Goal: Information Seeking & Learning: Learn about a topic

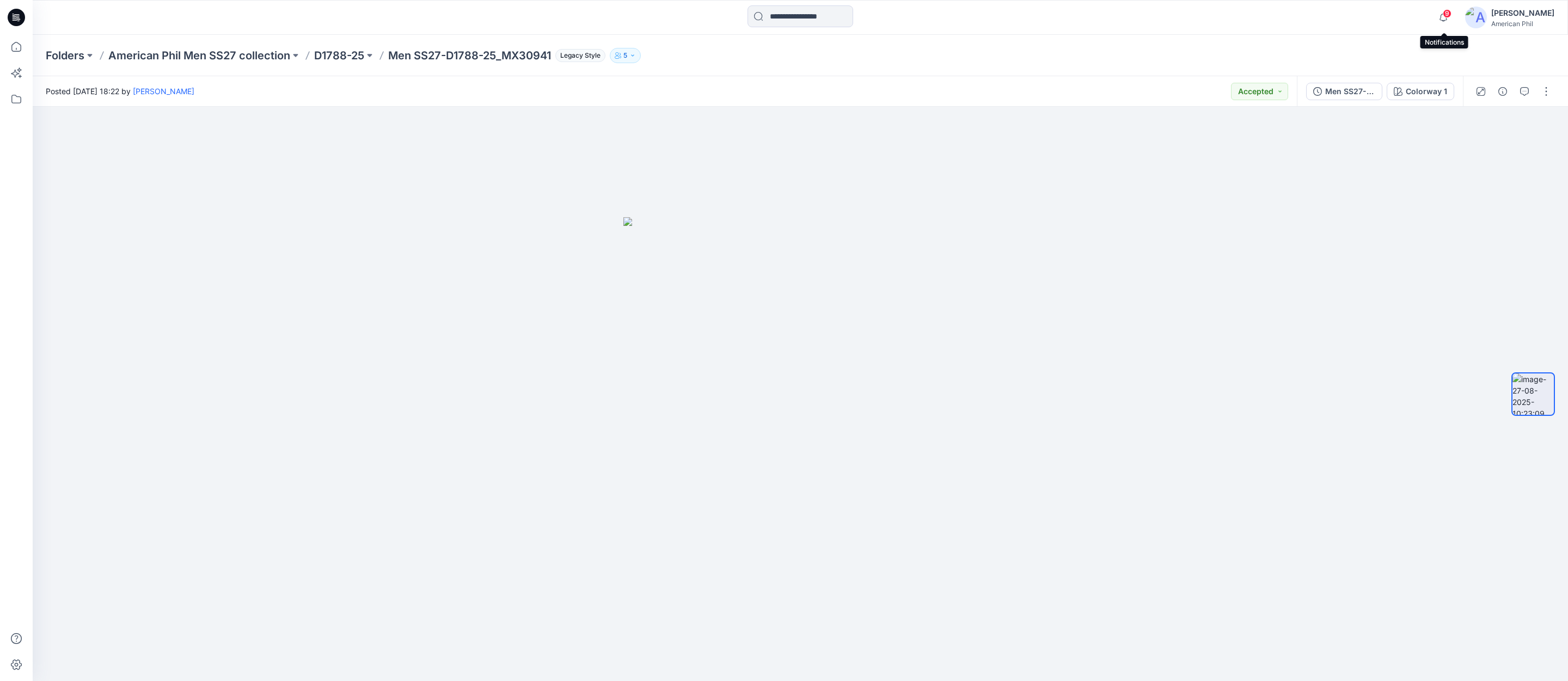
click at [1448, 14] on span "9" at bounding box center [1447, 14] width 9 height 9
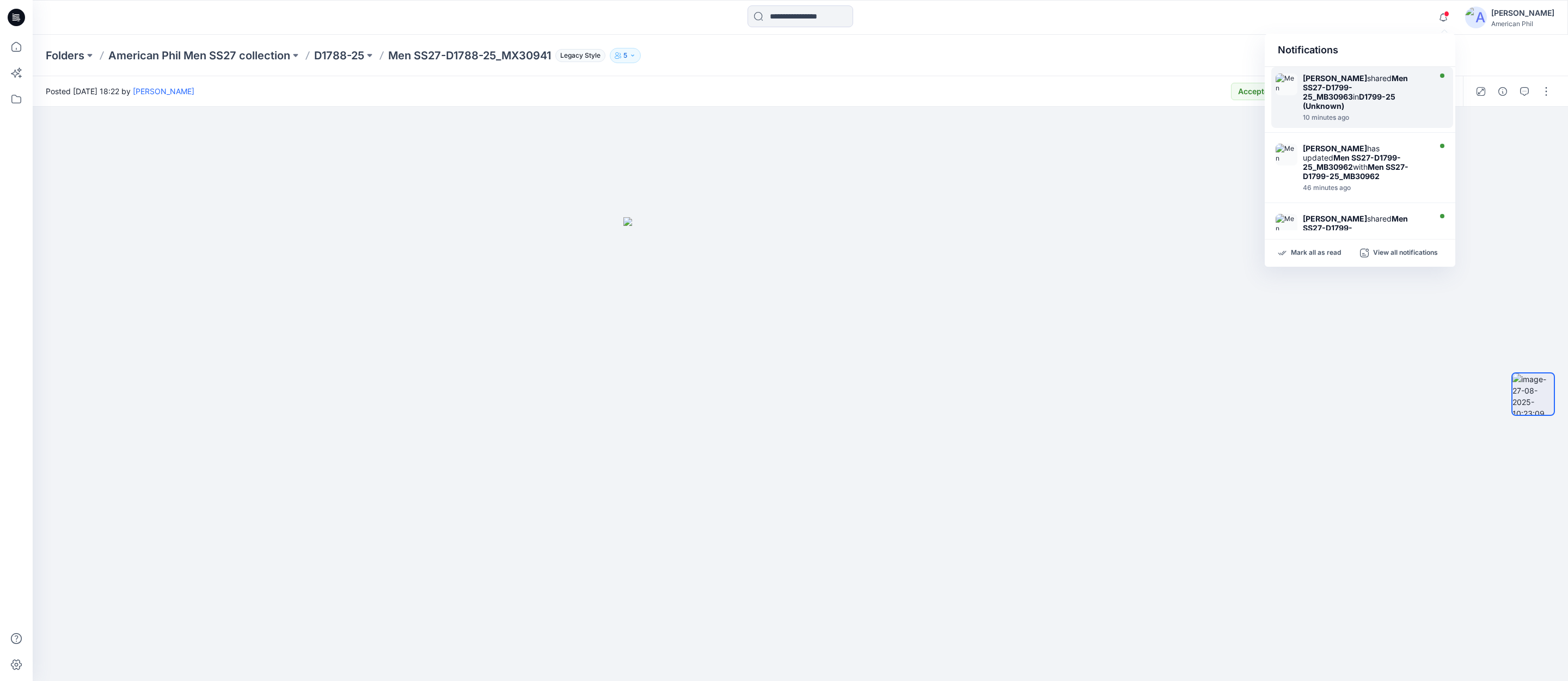
click at [1348, 91] on strong "Men SS27-D1799-25_MB30963" at bounding box center [1355, 87] width 105 height 28
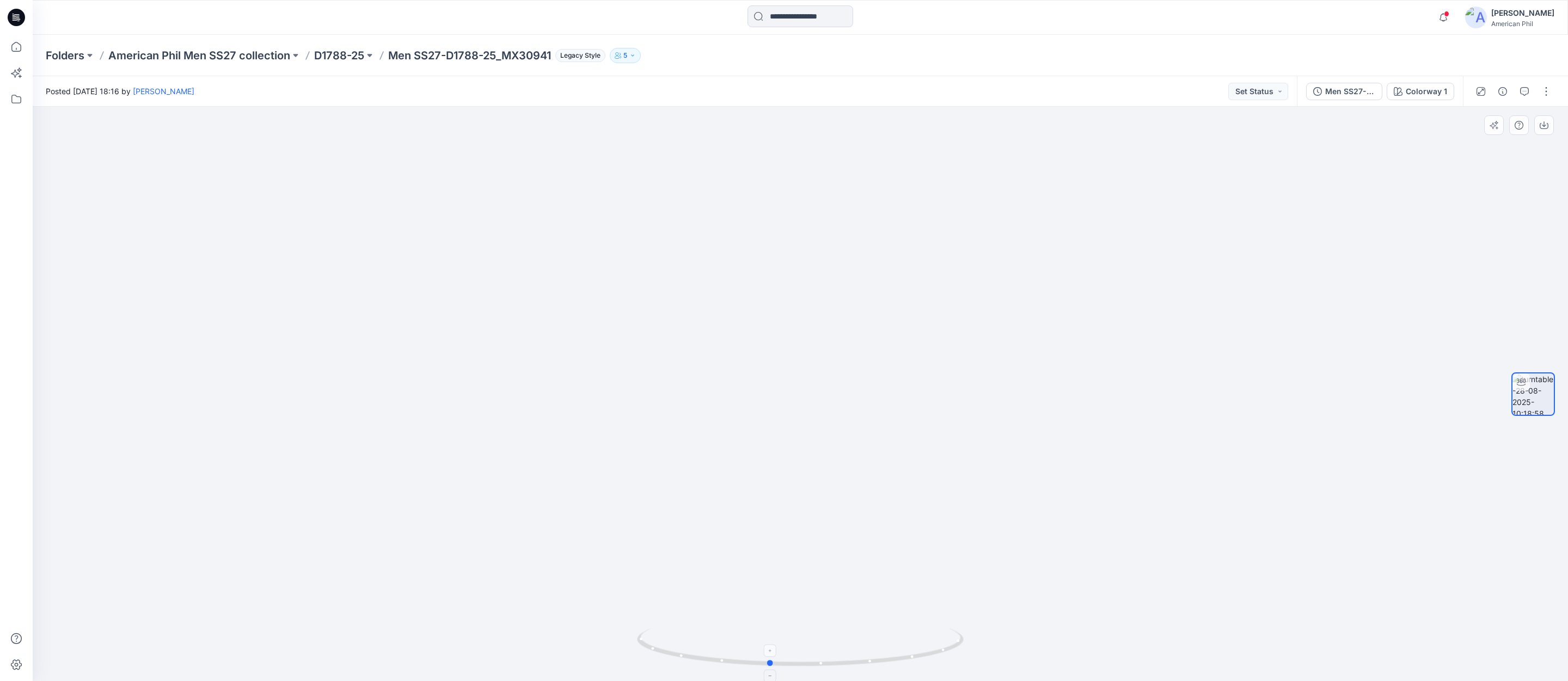
drag, startPoint x: 877, startPoint y: 666, endPoint x: 846, endPoint y: 661, distance: 31.4
click at [846, 661] on icon at bounding box center [801, 648] width 330 height 41
drag, startPoint x: 1099, startPoint y: 322, endPoint x: 1008, endPoint y: 318, distance: 91.1
click at [1008, 318] on img at bounding box center [800, 270] width 1062 height 822
click at [1278, 94] on button "Set Status" at bounding box center [1258, 91] width 60 height 17
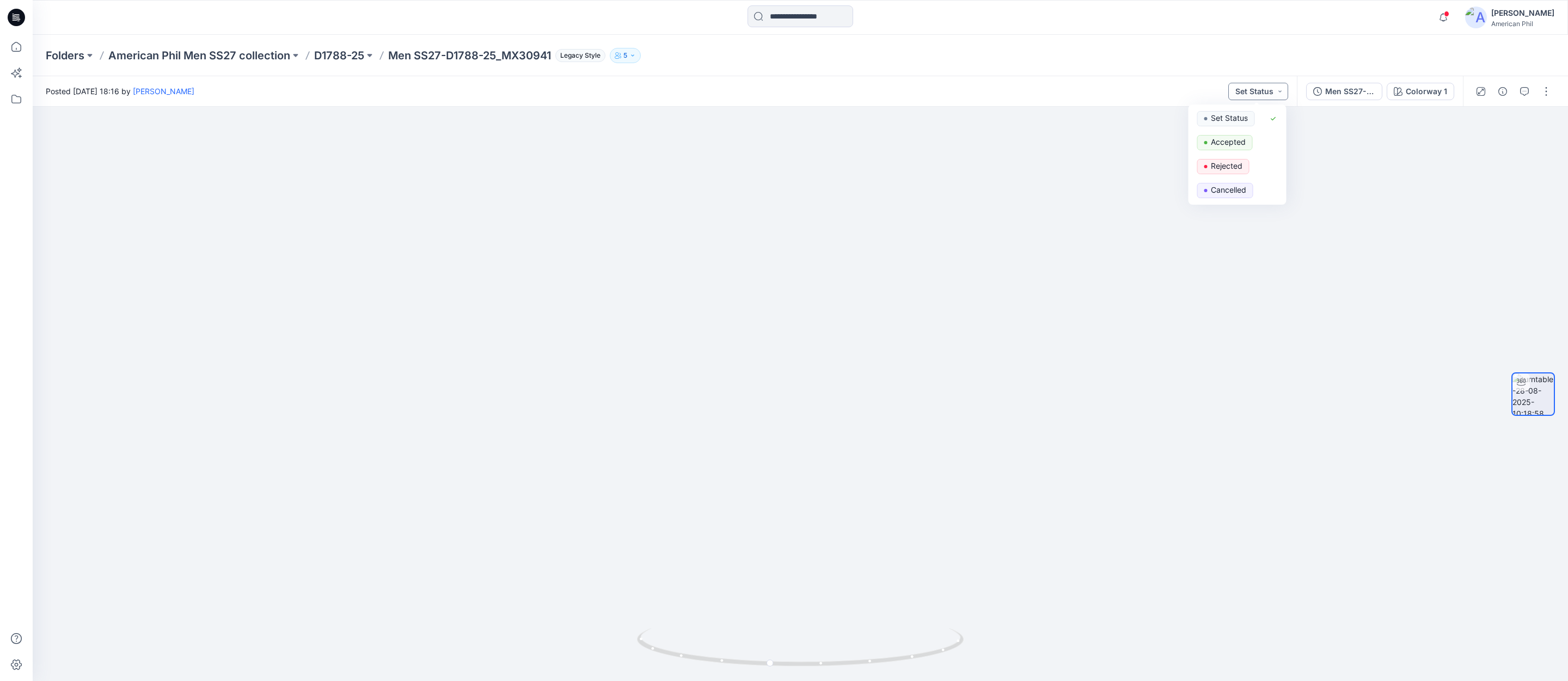
click at [1278, 94] on button "Set Status" at bounding box center [1258, 91] width 60 height 17
click at [1447, 16] on span at bounding box center [1447, 14] width 6 height 6
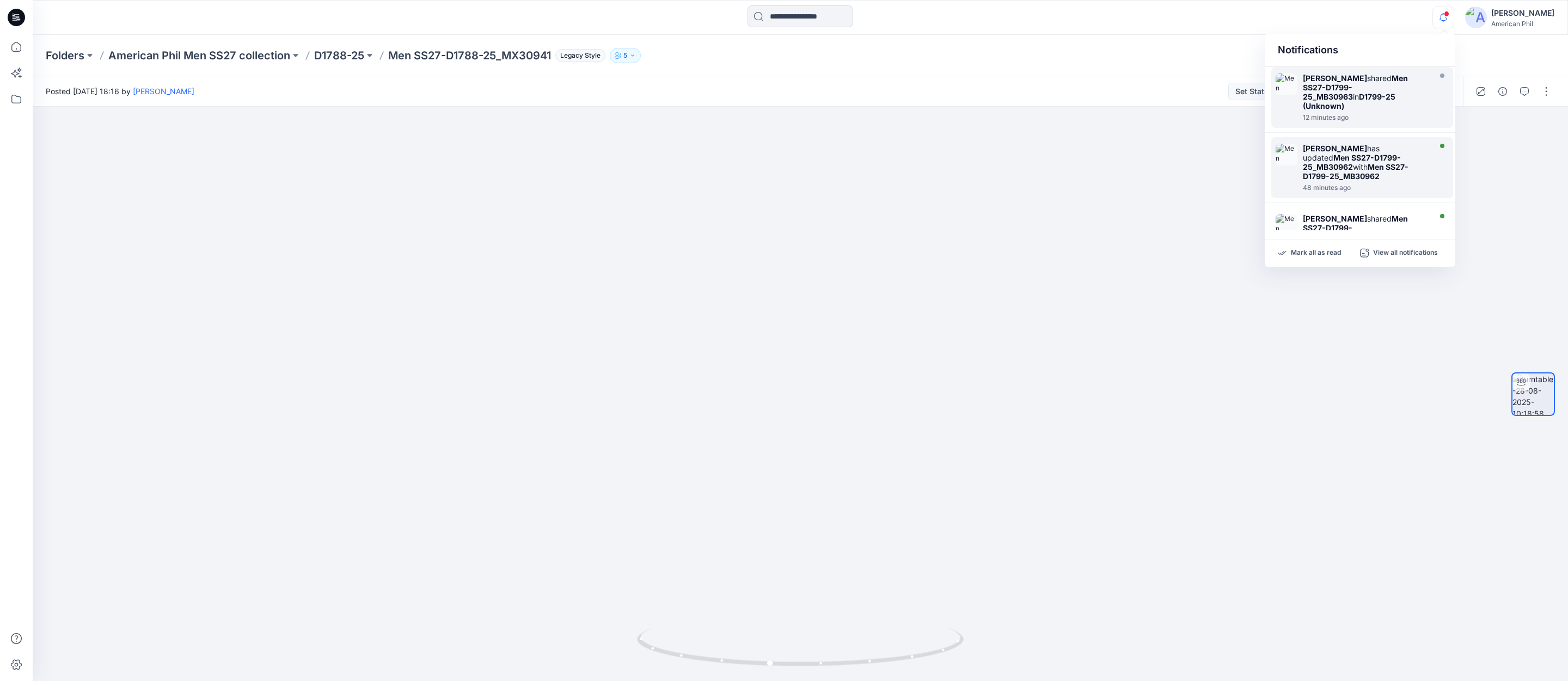
click at [1295, 154] on img at bounding box center [1287, 154] width 22 height 22
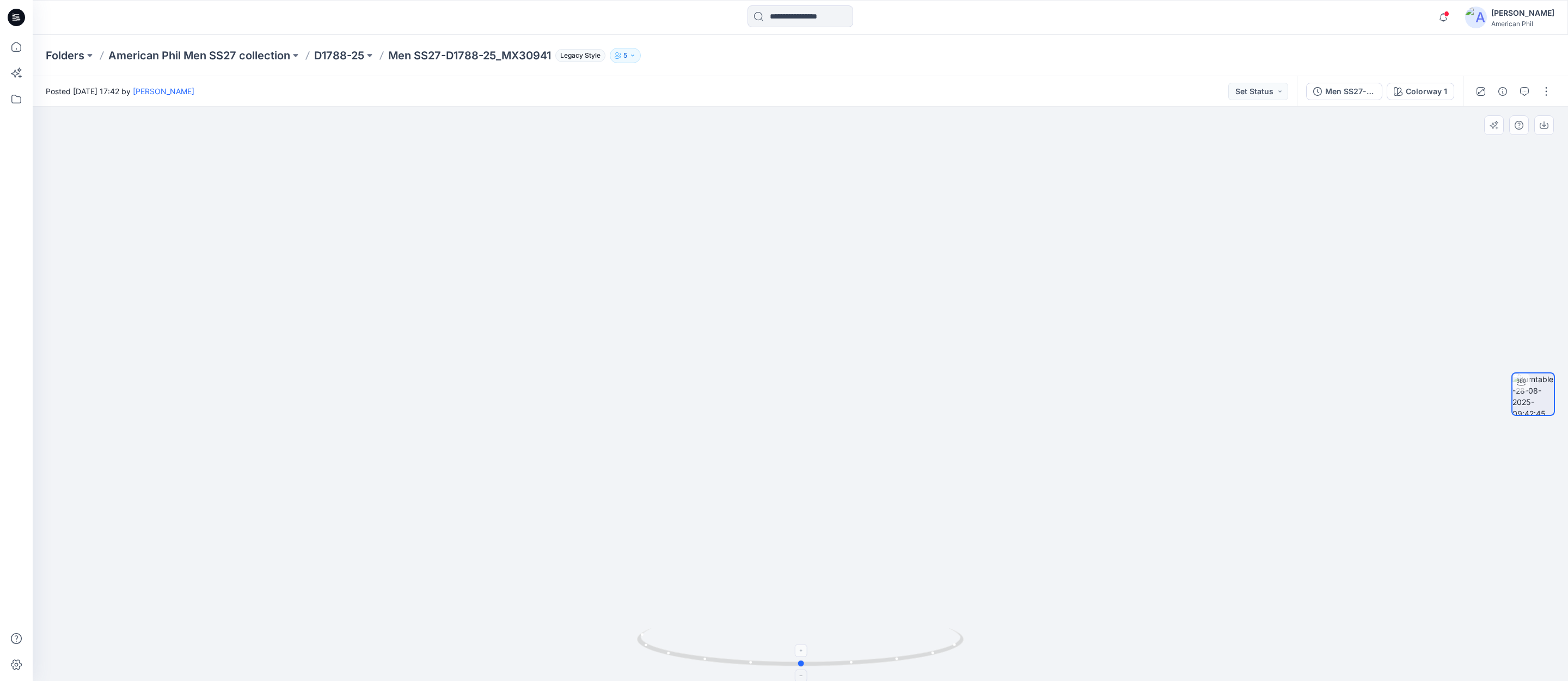
drag, startPoint x: 792, startPoint y: 660, endPoint x: 793, endPoint y: 629, distance: 31.0
click at [793, 629] on icon at bounding box center [801, 648] width 330 height 41
click at [1445, 14] on icon "button" at bounding box center [1443, 14] width 2 height 1
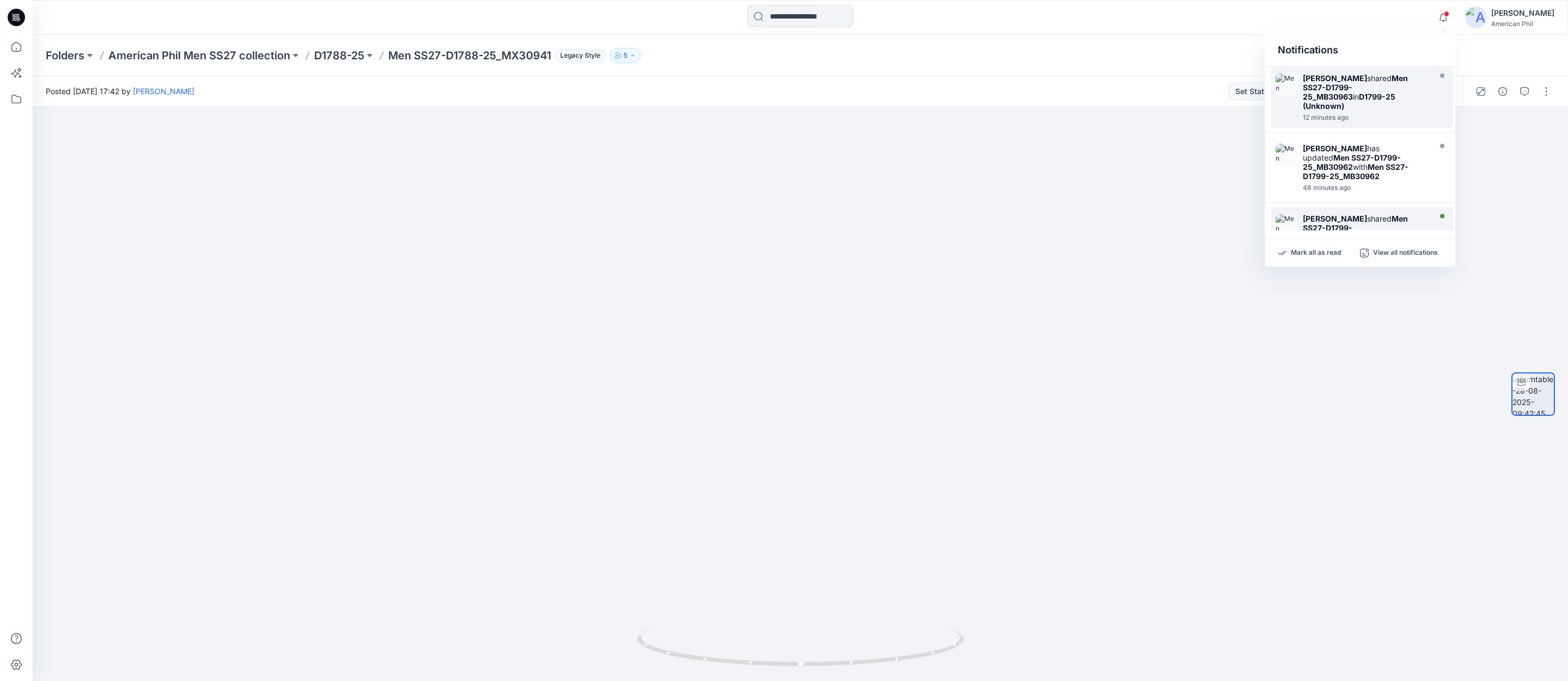
click at [1318, 214] on strong "[PERSON_NAME]" at bounding box center [1335, 218] width 64 height 9
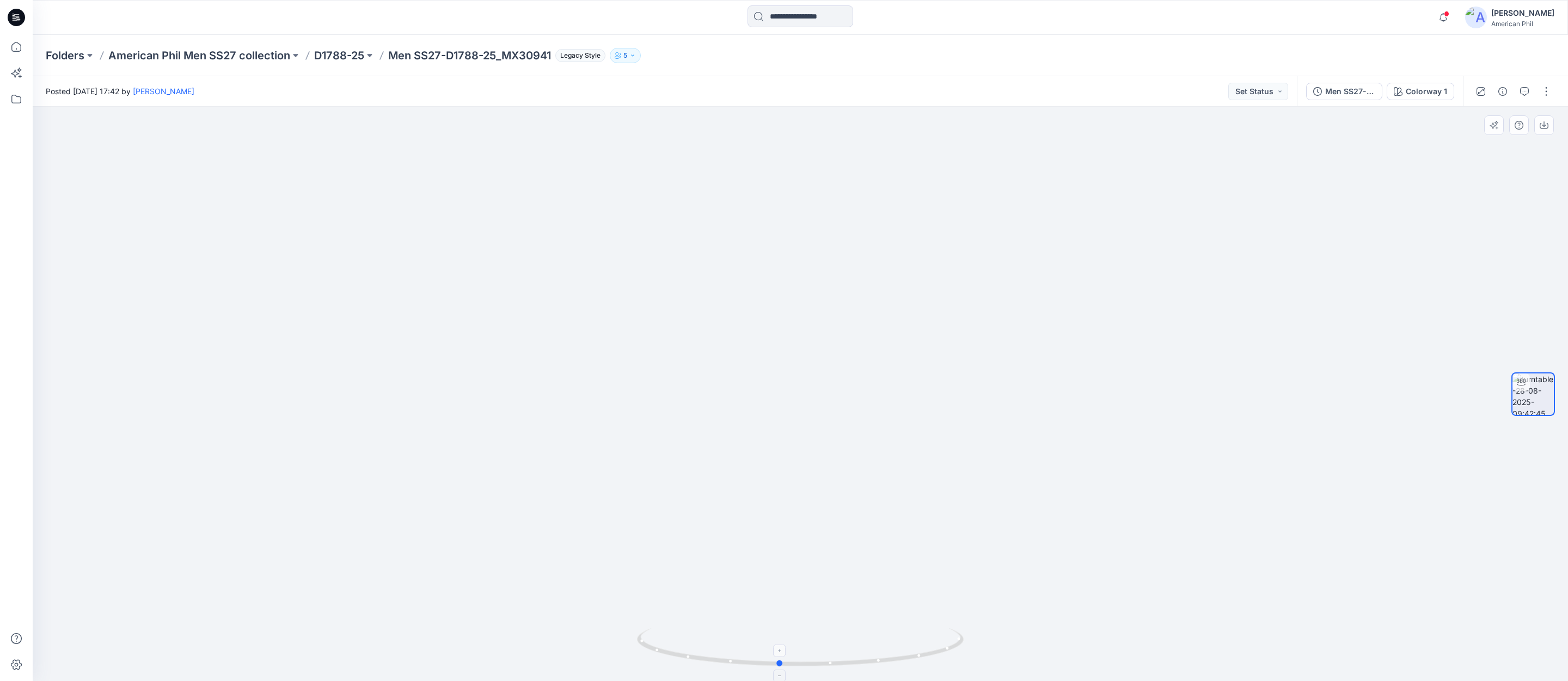
drag, startPoint x: 809, startPoint y: 664, endPoint x: 788, endPoint y: 663, distance: 21.0
click at [788, 663] on icon at bounding box center [801, 648] width 330 height 41
